Goal: Find specific page/section: Find specific page/section

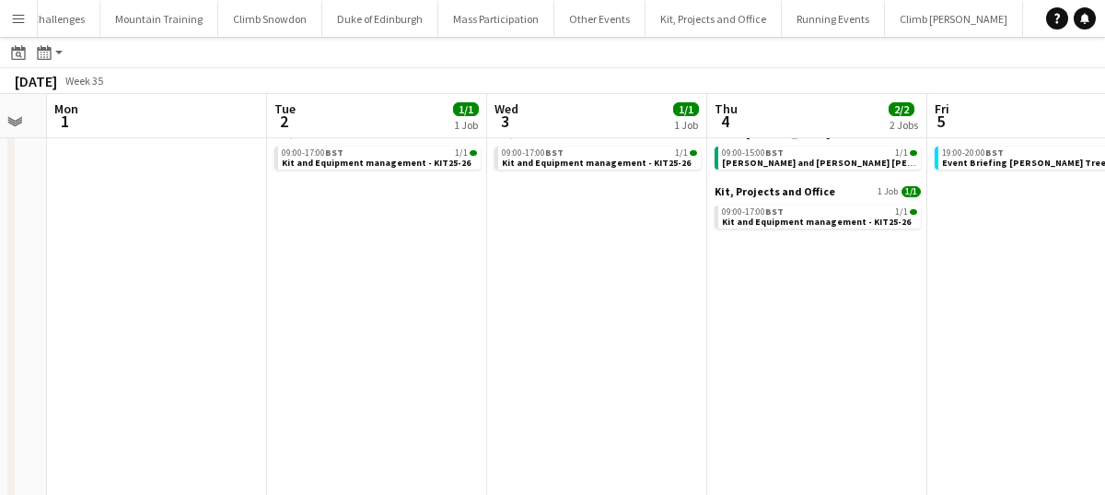
scroll to position [0, 617]
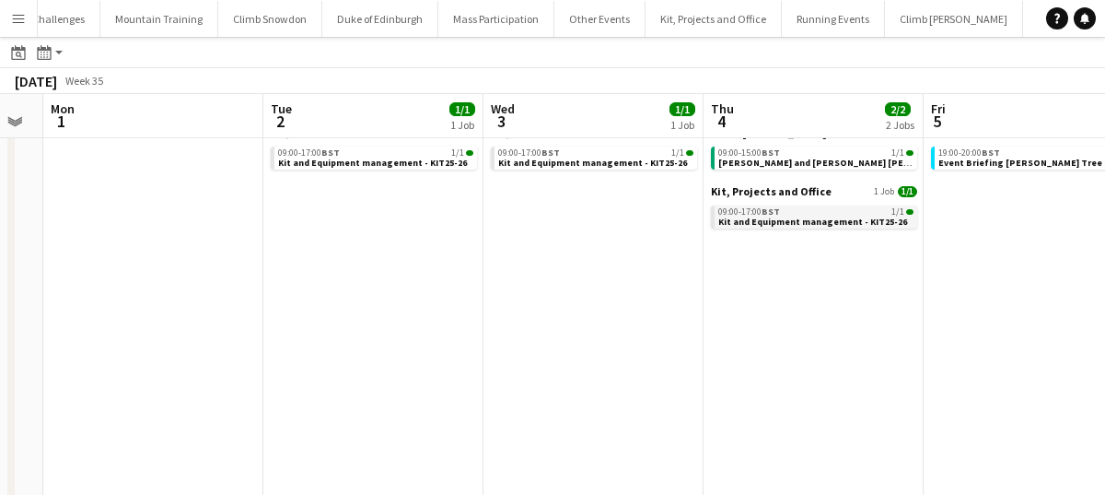
click at [806, 220] on span "Kit and Equipment management - KIT25-26" at bounding box center [813, 222] width 189 height 12
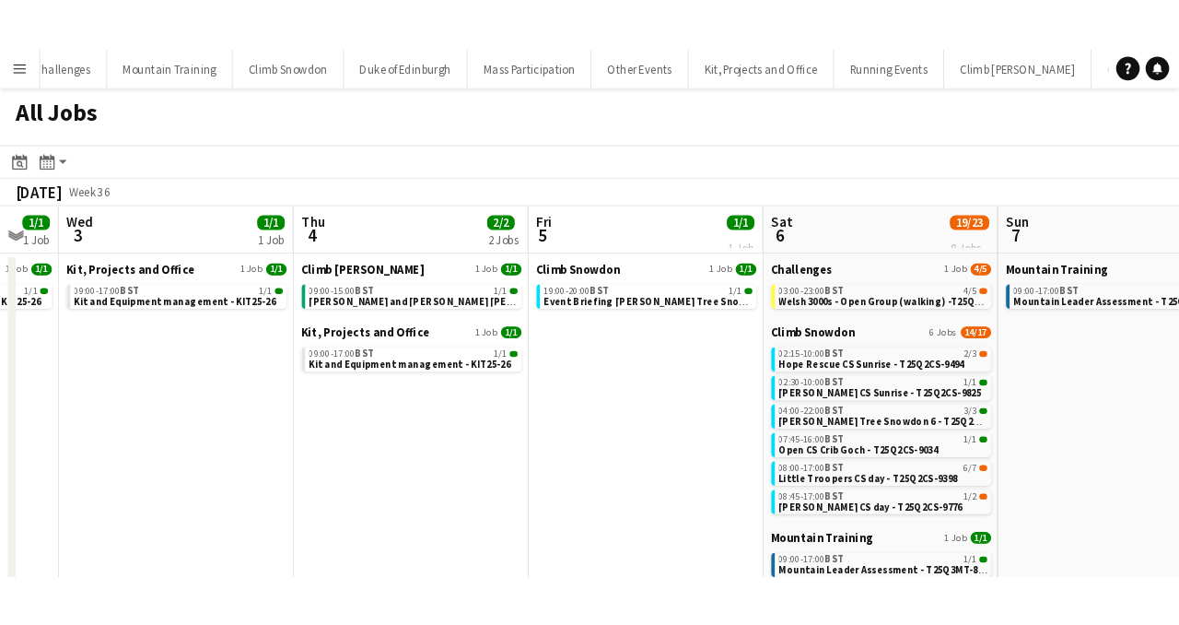
scroll to position [0, 578]
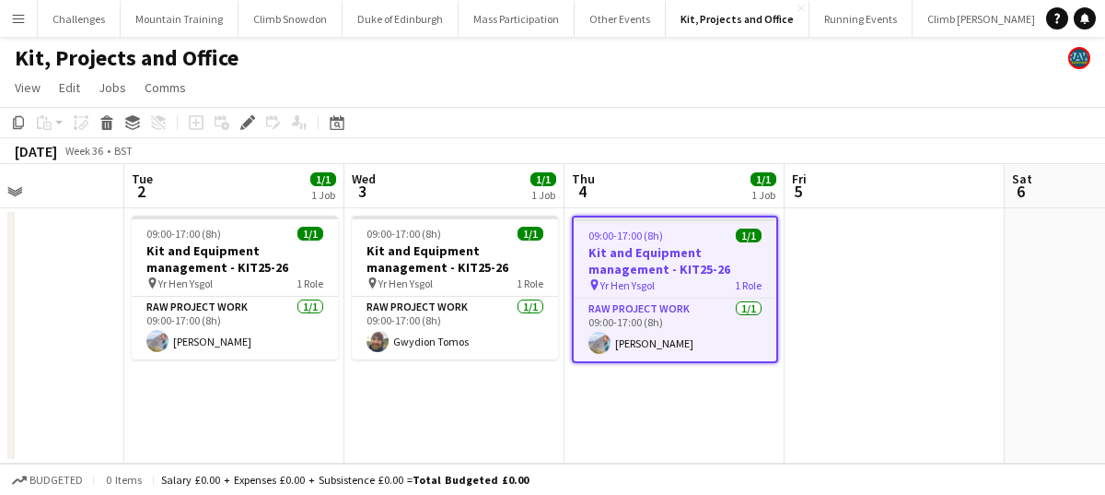
scroll to position [0, 535]
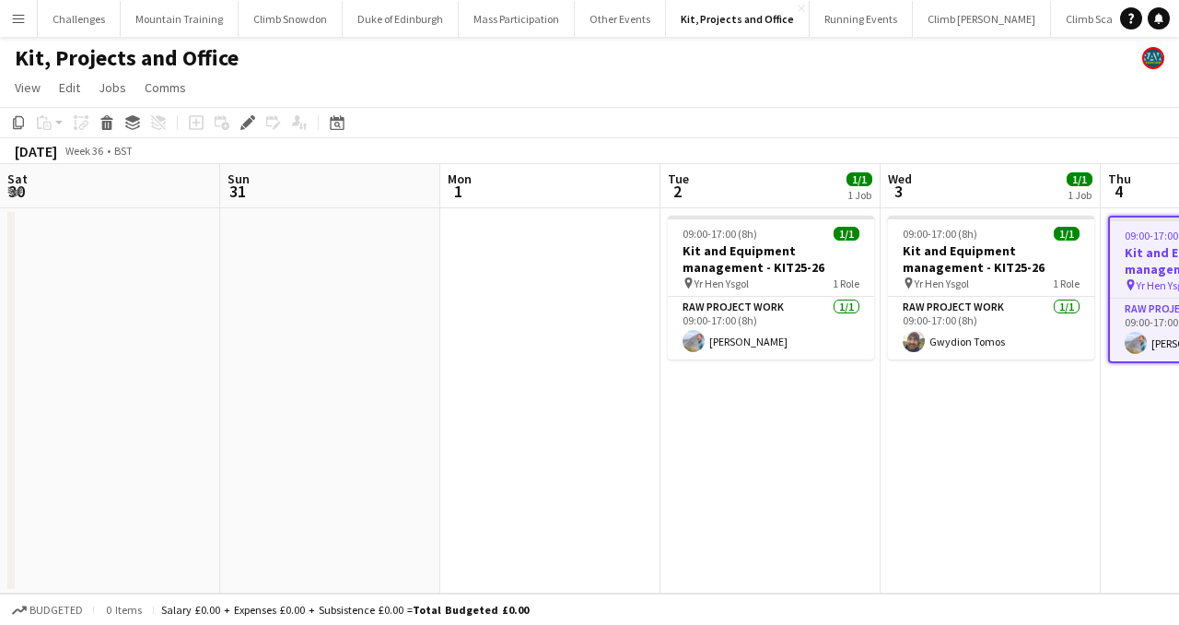
scroll to position [0, 535]
